Goal: Find specific page/section

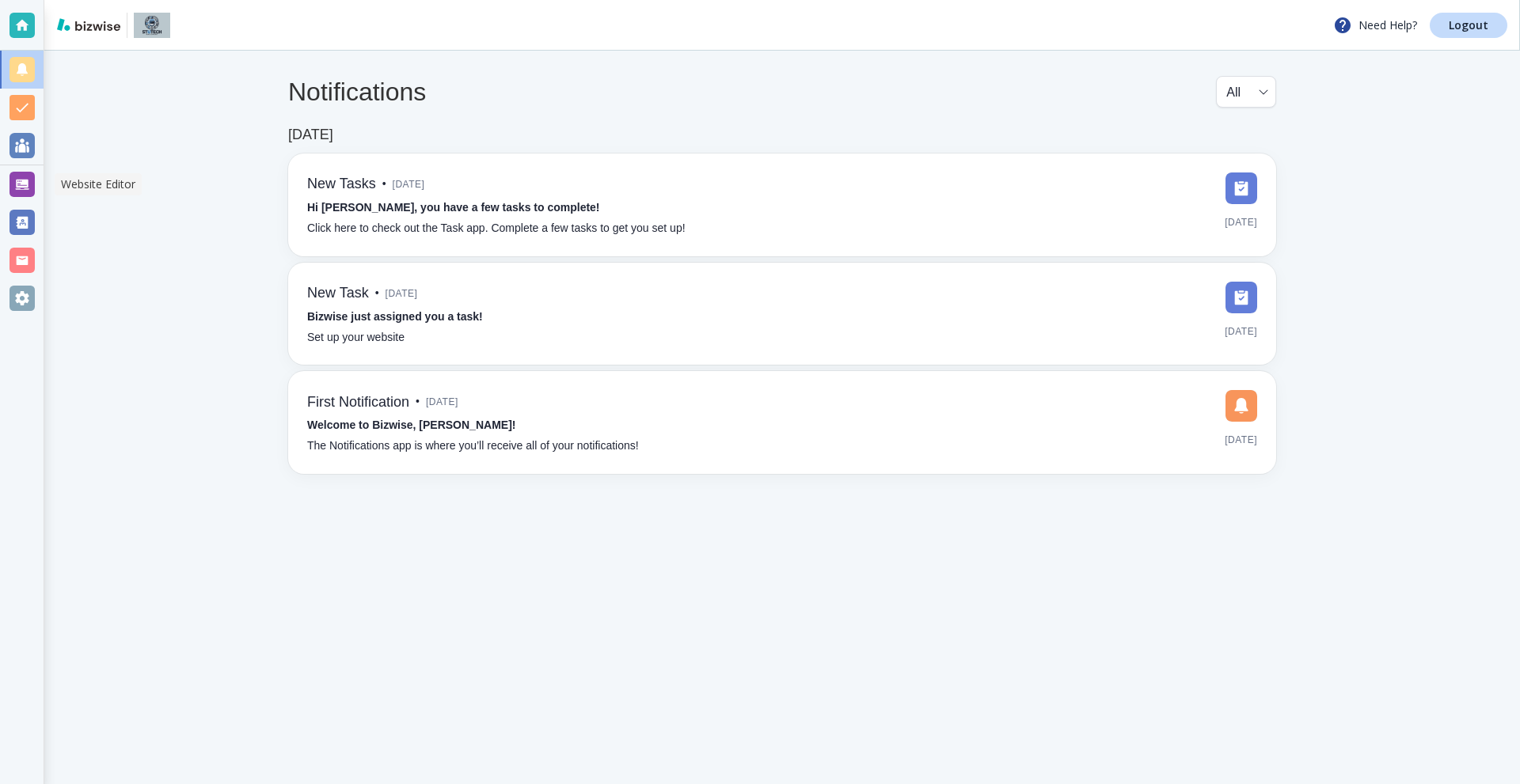
click at [23, 171] on div at bounding box center [22, 184] width 44 height 38
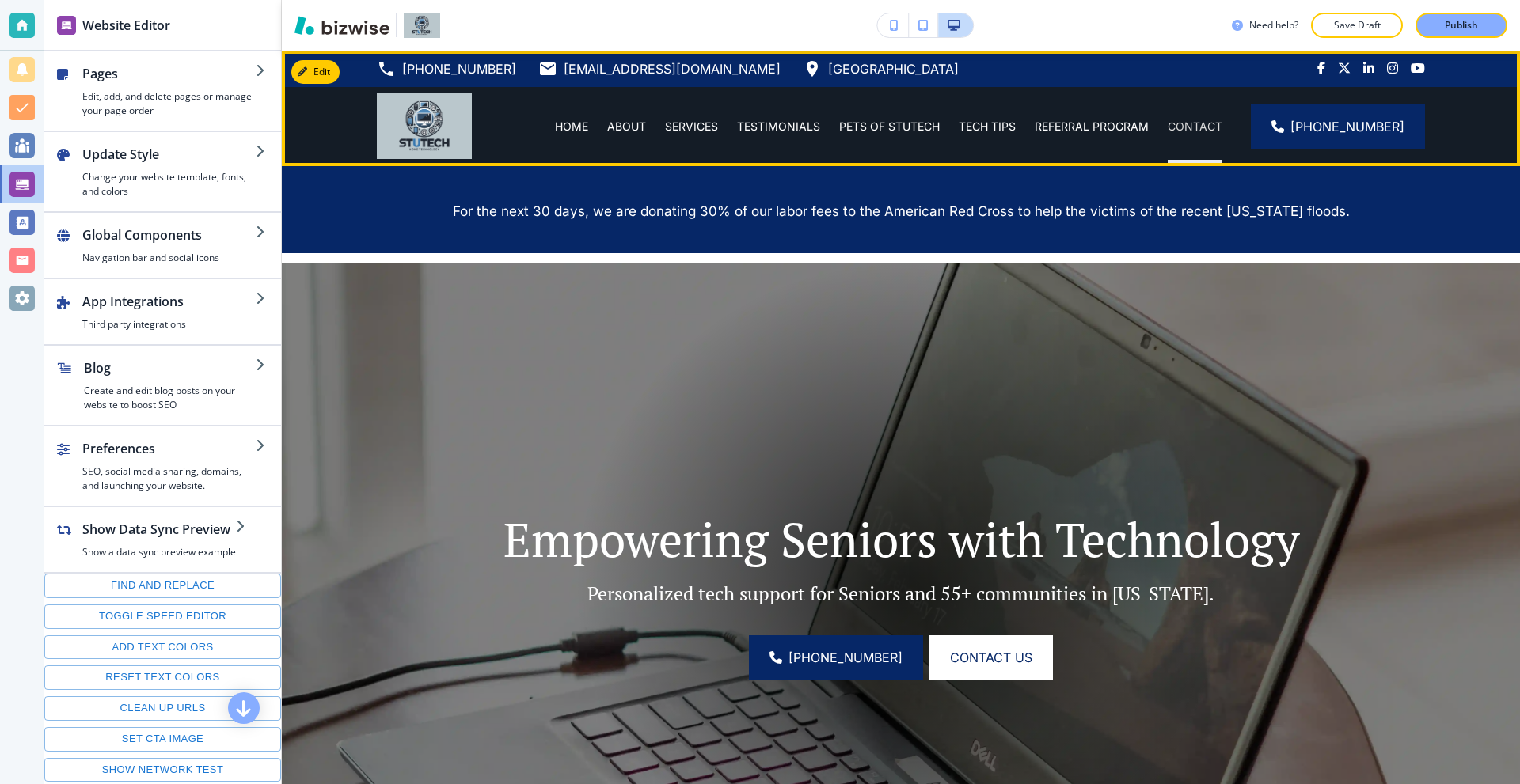
click at [1187, 124] on p "CONTACT" at bounding box center [1195, 126] width 55 height 15
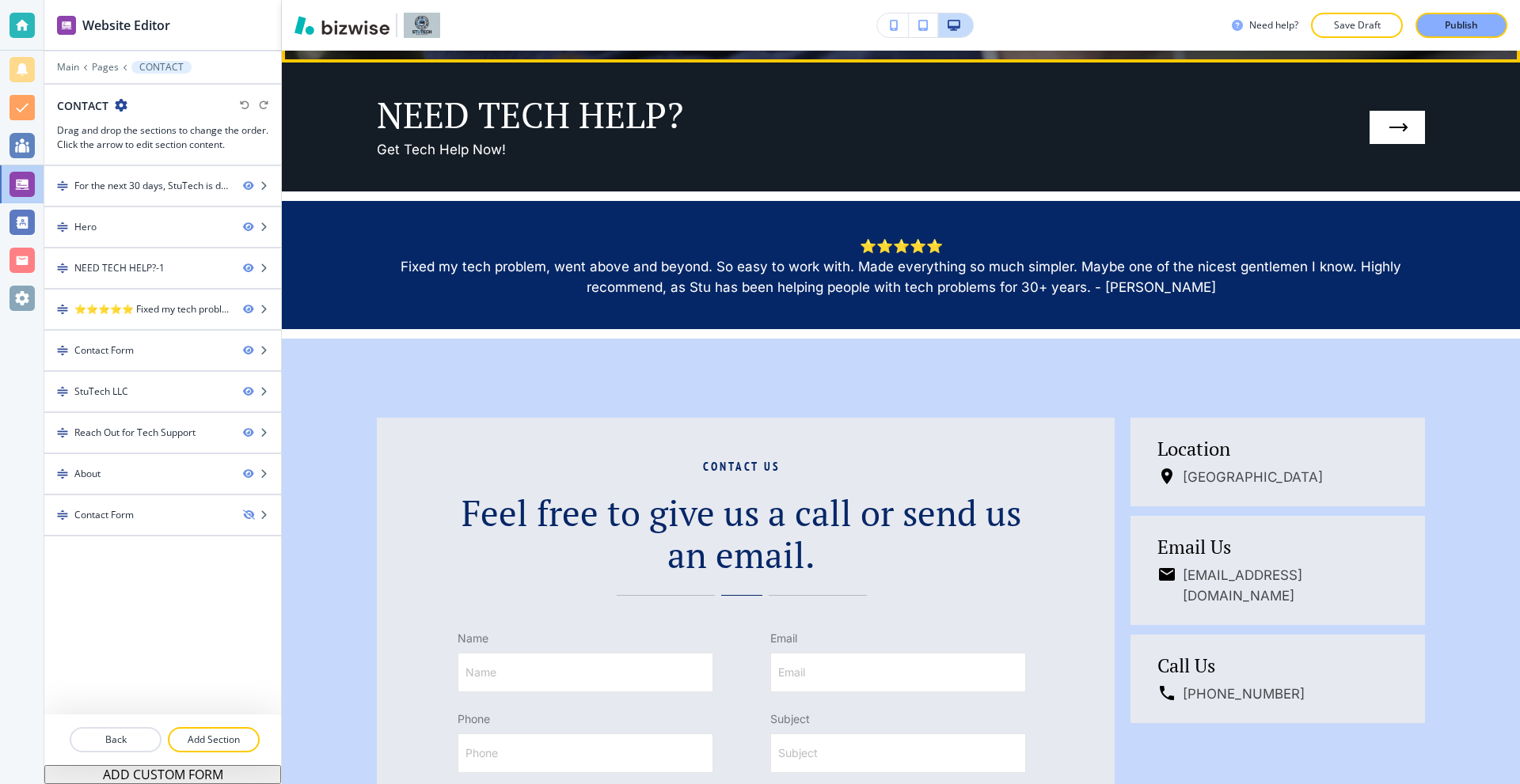
scroll to position [949, 0]
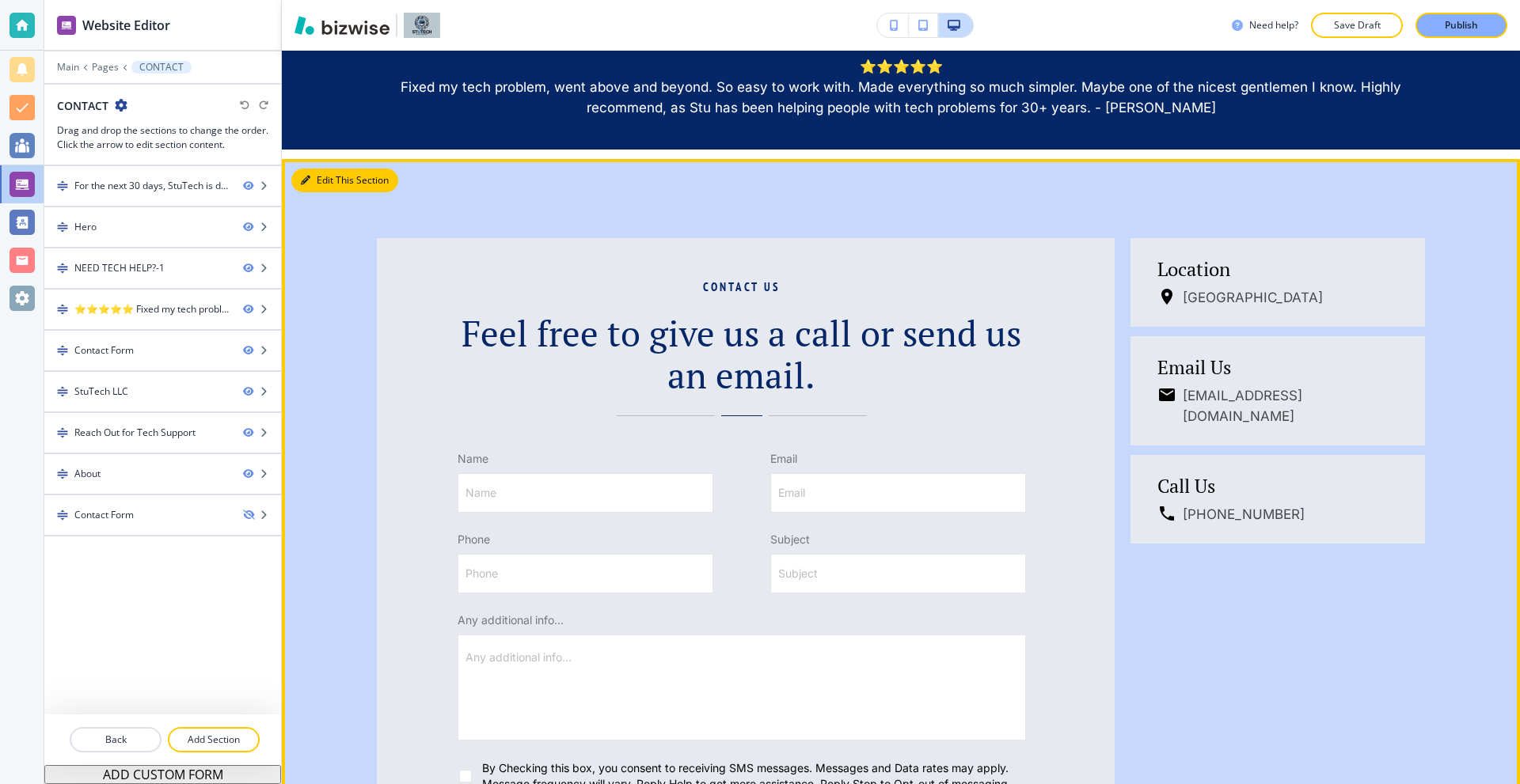
click at [313, 180] on button "Edit This Section" at bounding box center [345, 181] width 107 height 24
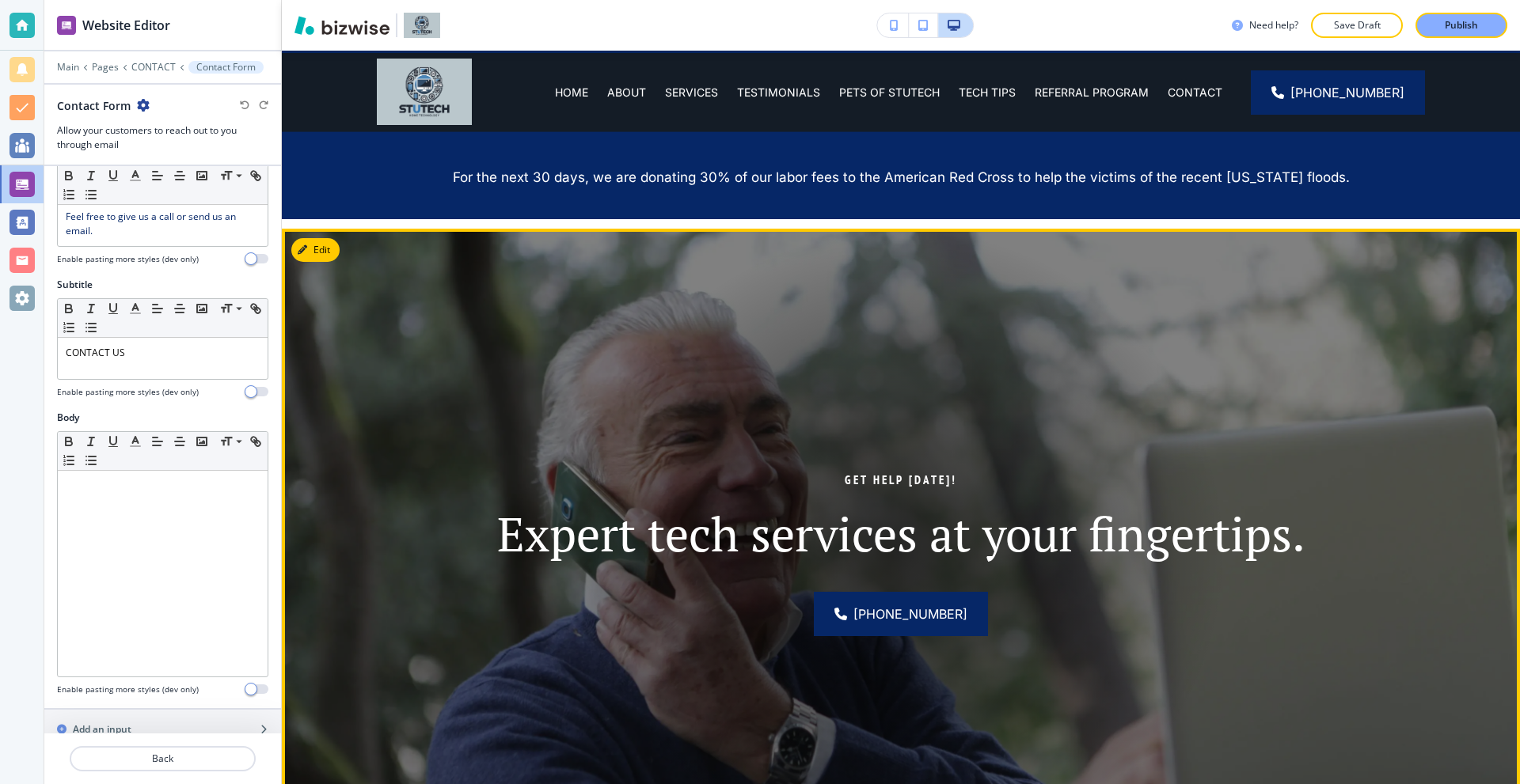
scroll to position [29, 0]
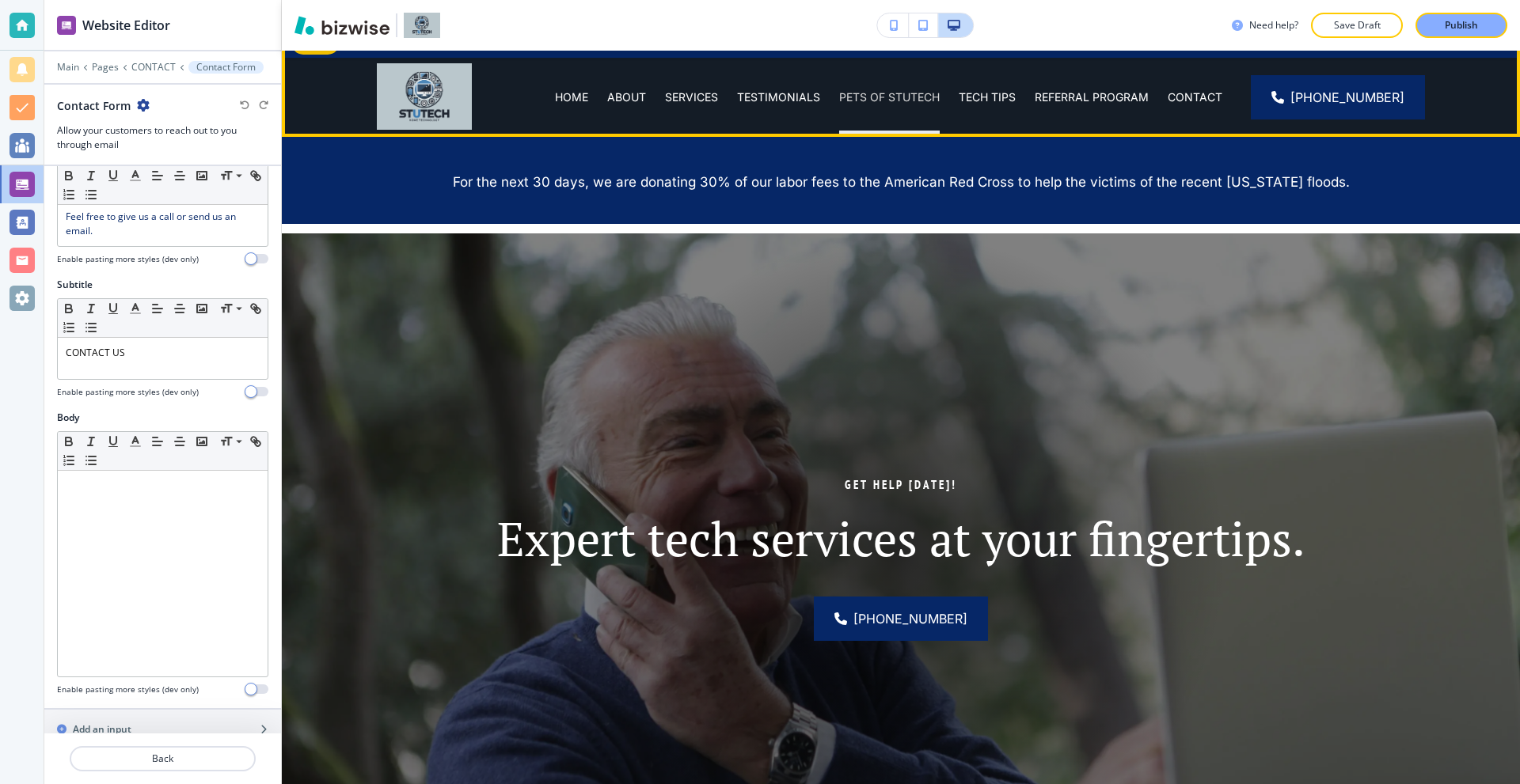
click at [921, 93] on p "PETS OF STUTECH" at bounding box center [889, 96] width 101 height 15
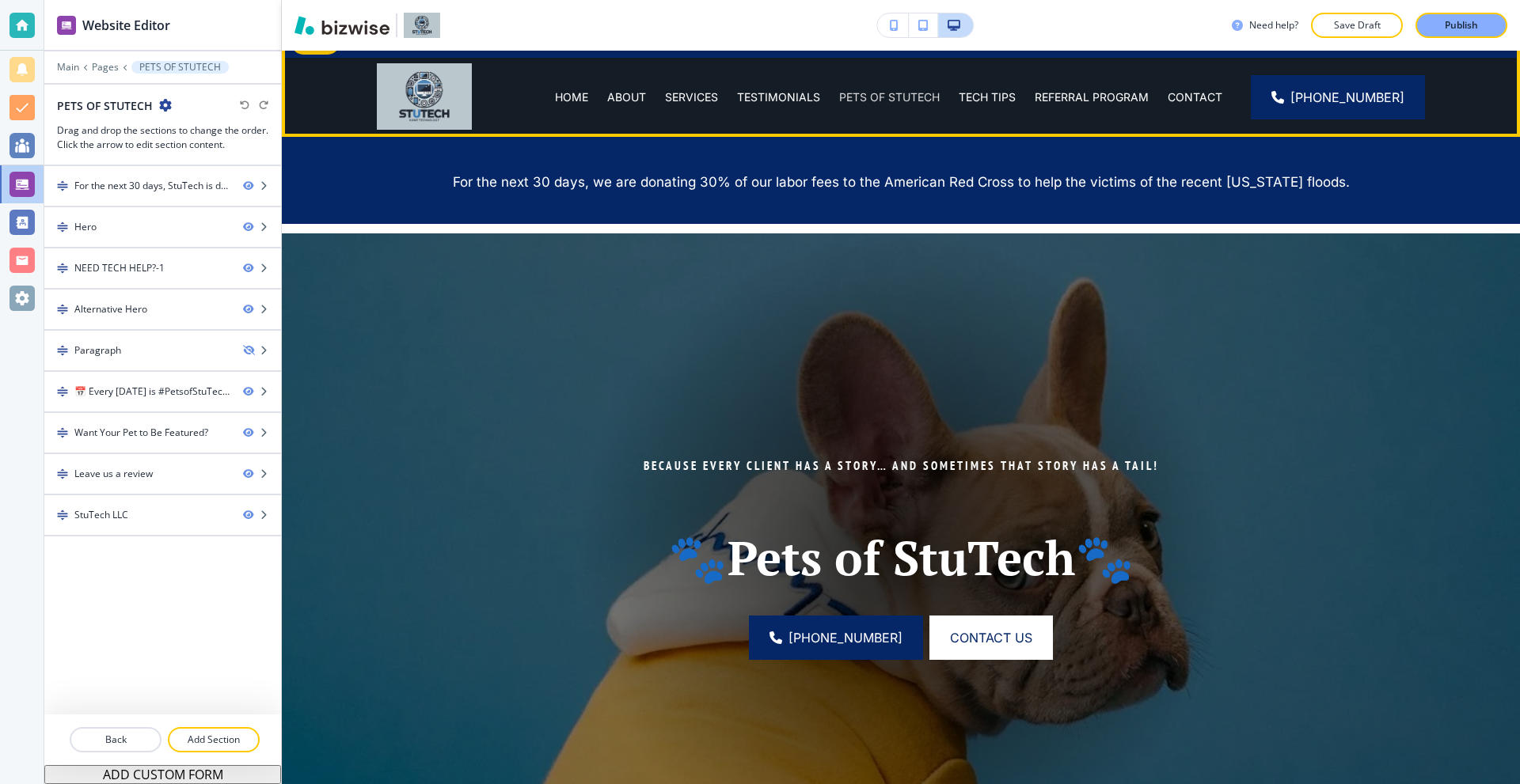
scroll to position [0, 0]
